Goal: Task Accomplishment & Management: Manage account settings

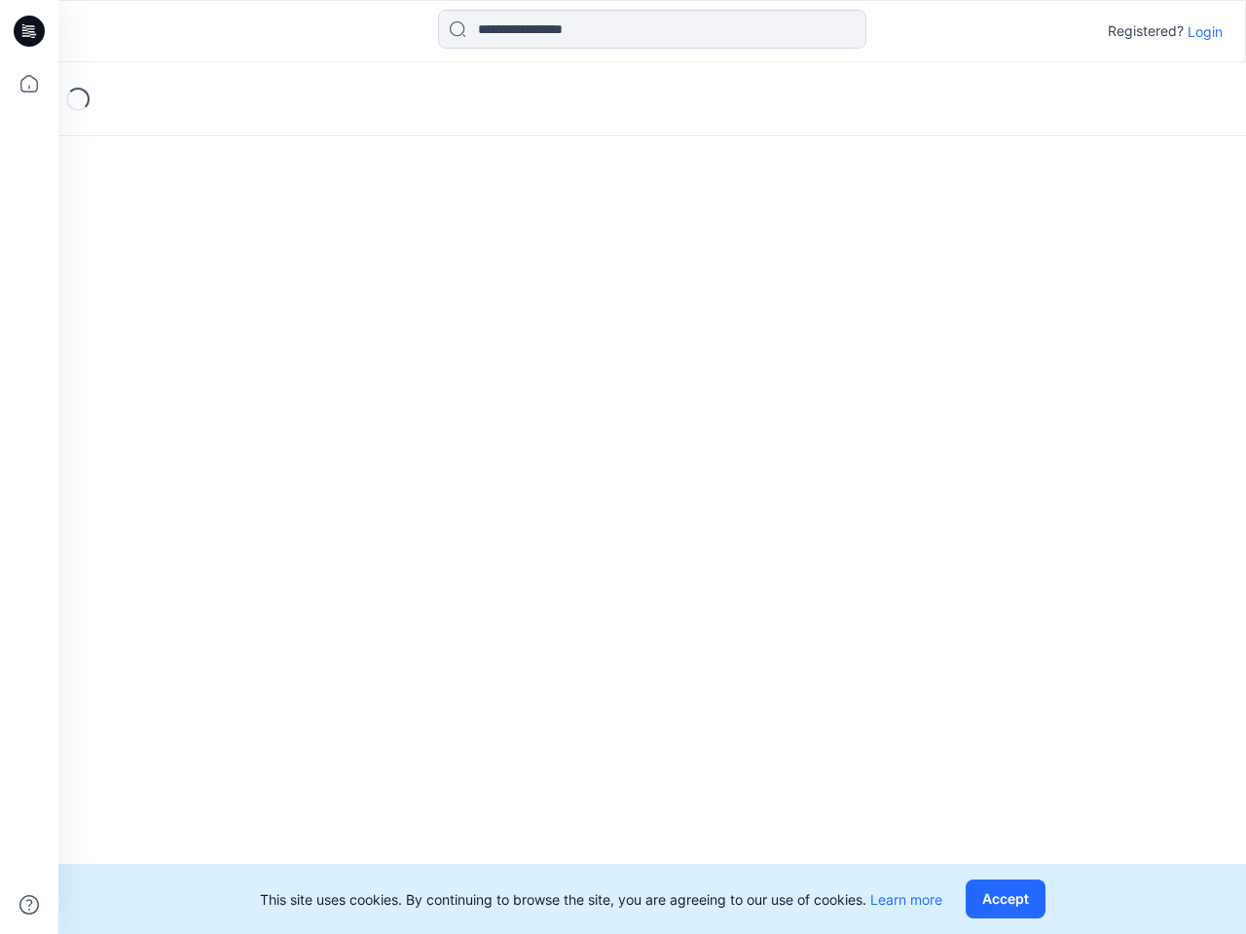
click at [623, 467] on div "Loading..." at bounding box center [652, 498] width 1188 height 872
click at [30, 31] on icon at bounding box center [32, 31] width 8 height 1
click at [29, 84] on icon at bounding box center [29, 83] width 43 height 43
click at [29, 905] on icon at bounding box center [28, 904] width 19 height 19
click at [652, 29] on input at bounding box center [652, 29] width 428 height 39
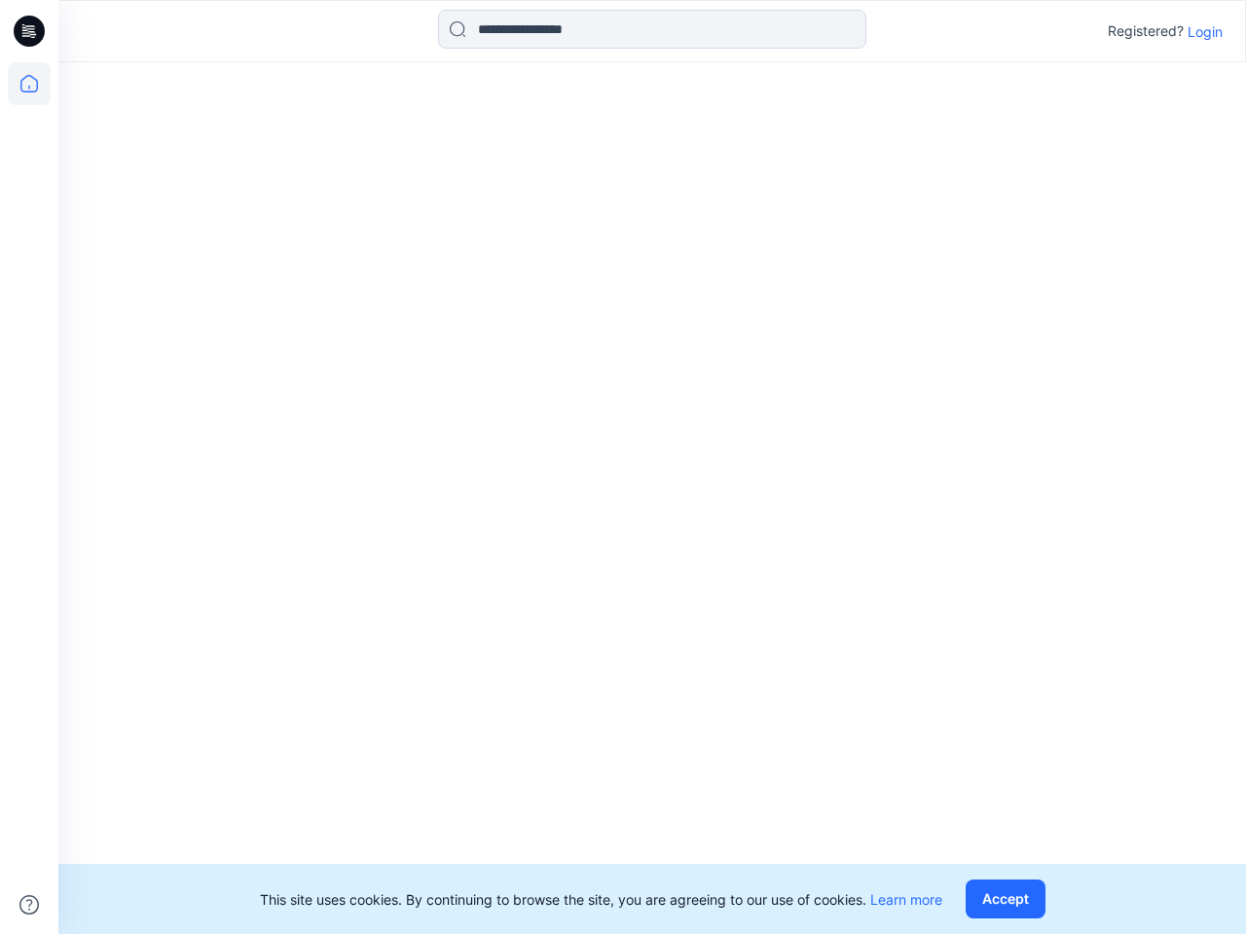
click at [1205, 31] on p "Login" at bounding box center [1205, 31] width 35 height 20
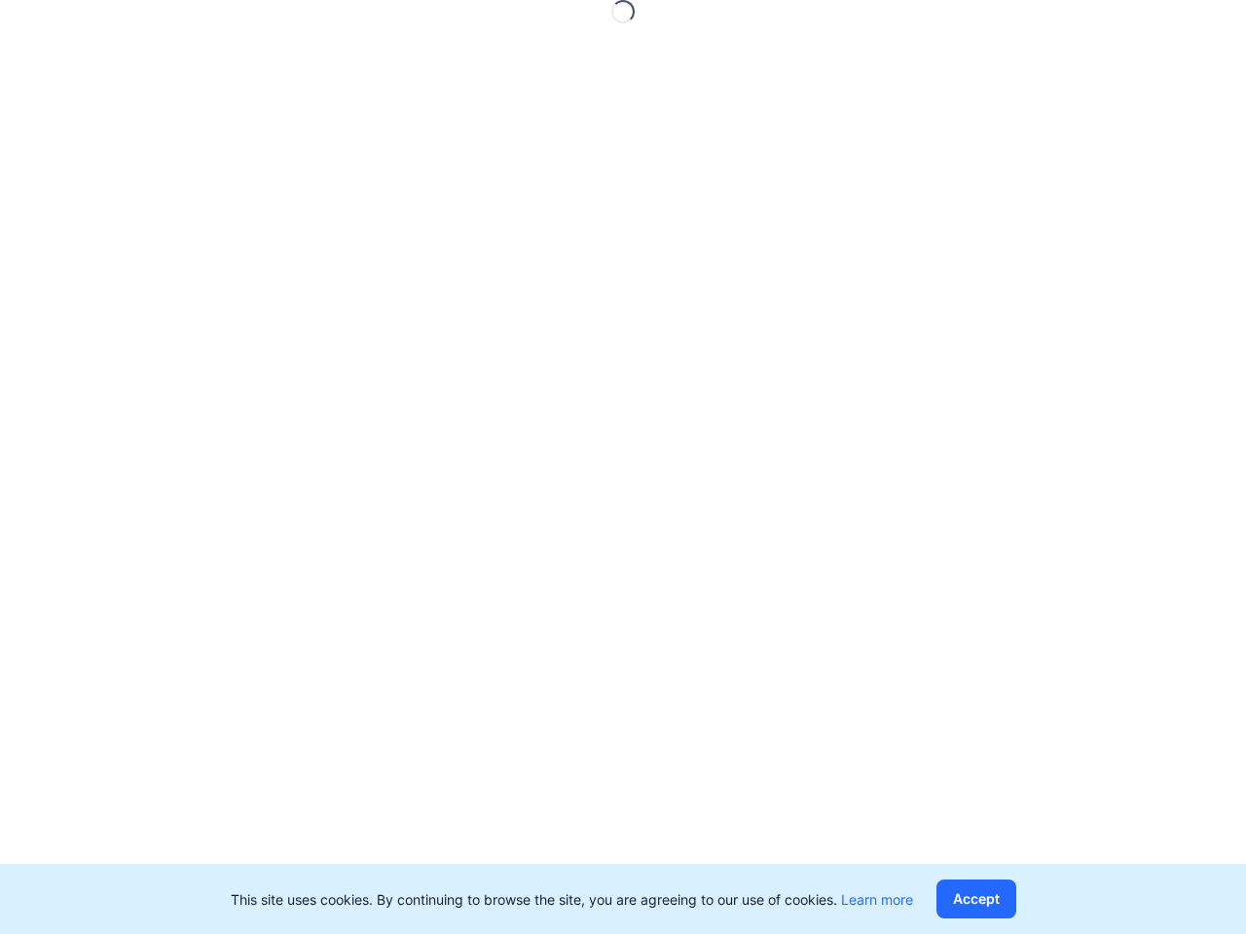
click at [1009, 899] on button "Accept" at bounding box center [976, 899] width 80 height 39
